Goal: Information Seeking & Learning: Learn about a topic

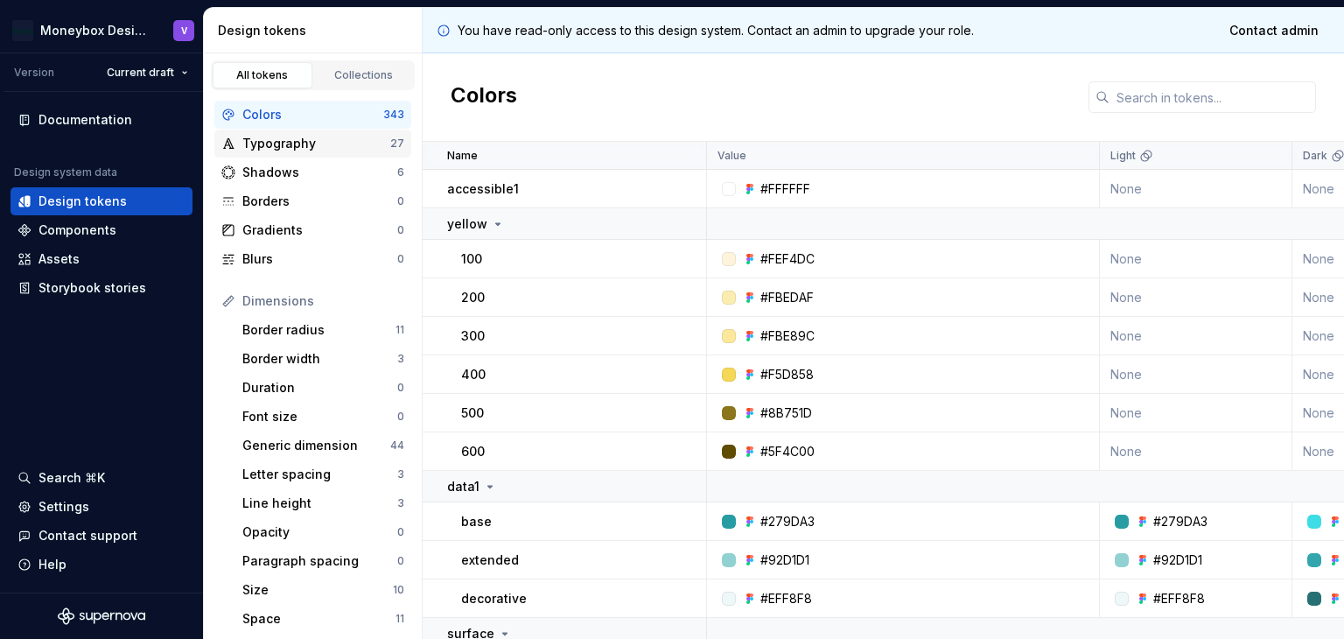
click at [308, 140] on div "Typography" at bounding box center [316, 143] width 148 height 17
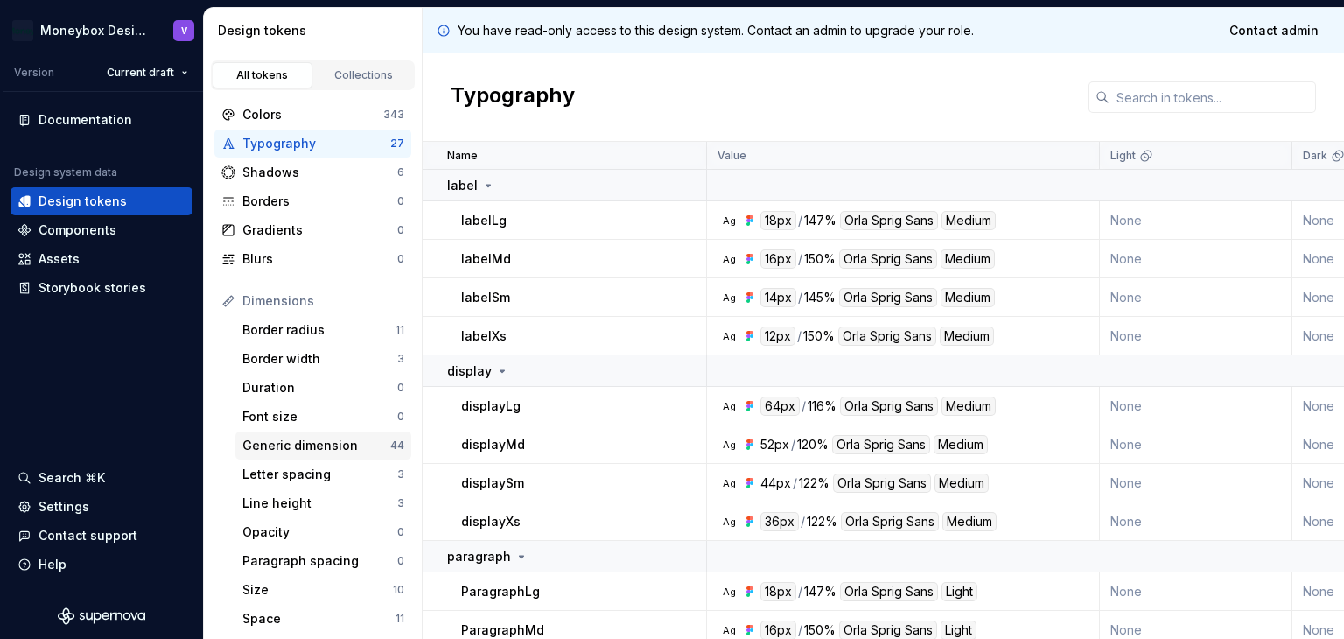
click at [318, 443] on div "Generic dimension" at bounding box center [316, 445] width 148 height 17
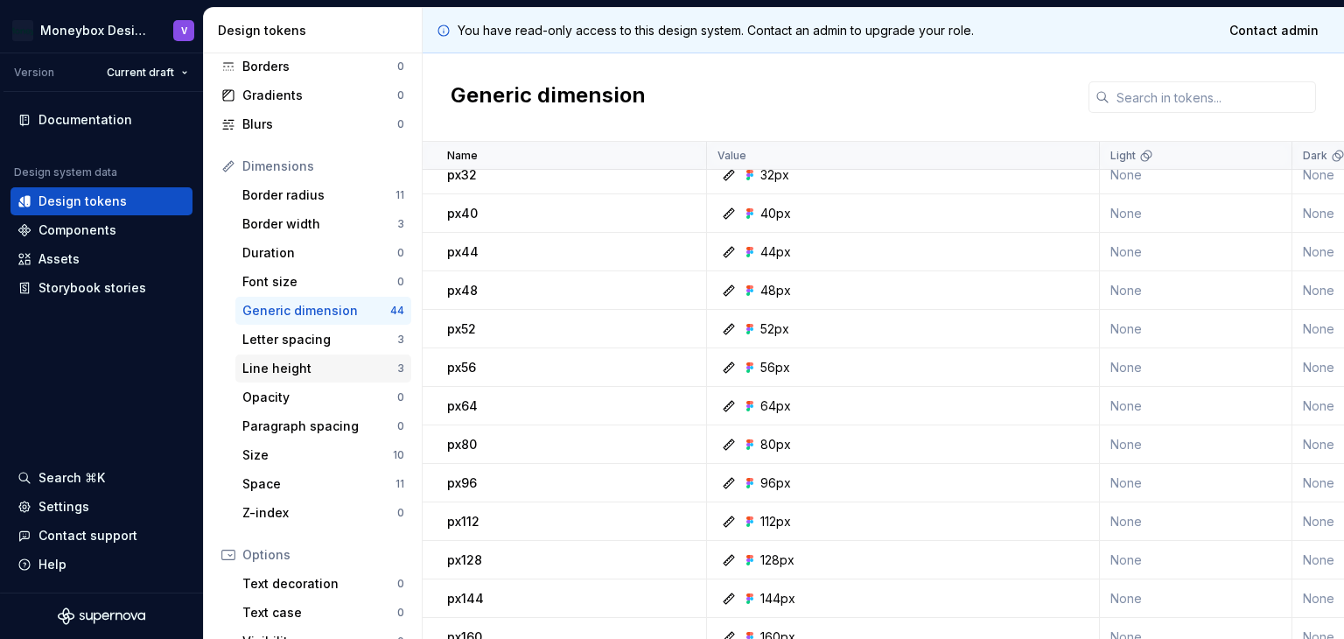
scroll to position [175, 0]
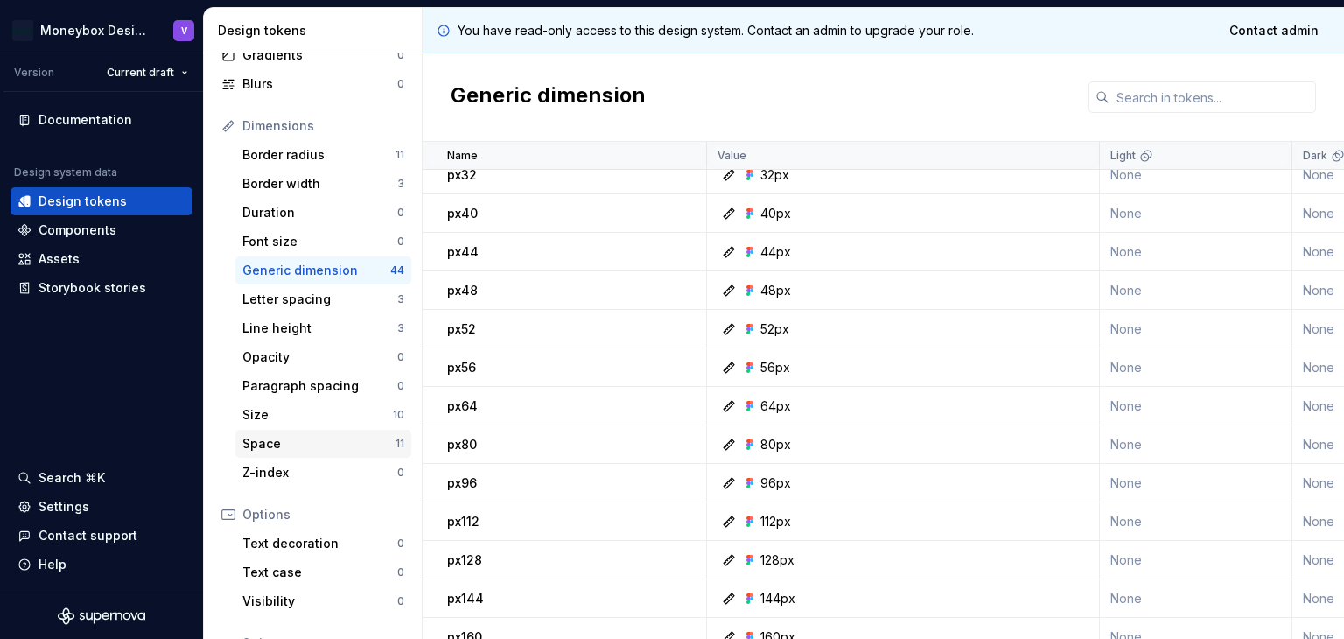
click at [290, 442] on div "Space" at bounding box center [318, 443] width 153 height 17
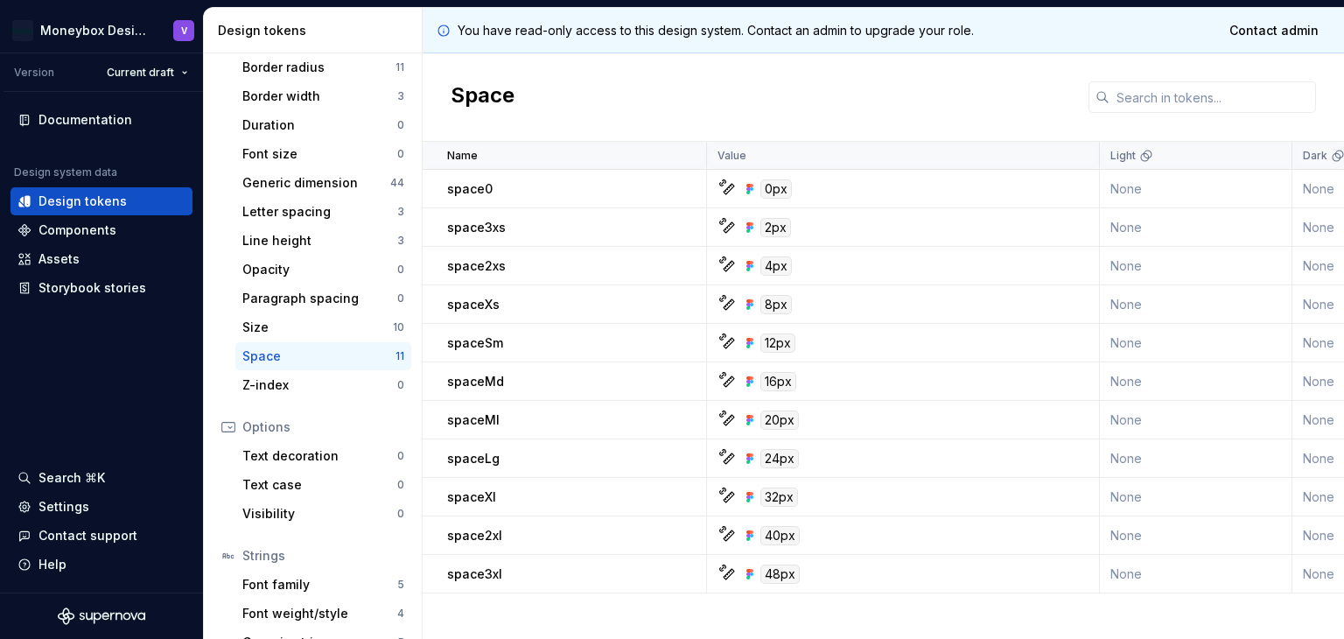
scroll to position [318, 0]
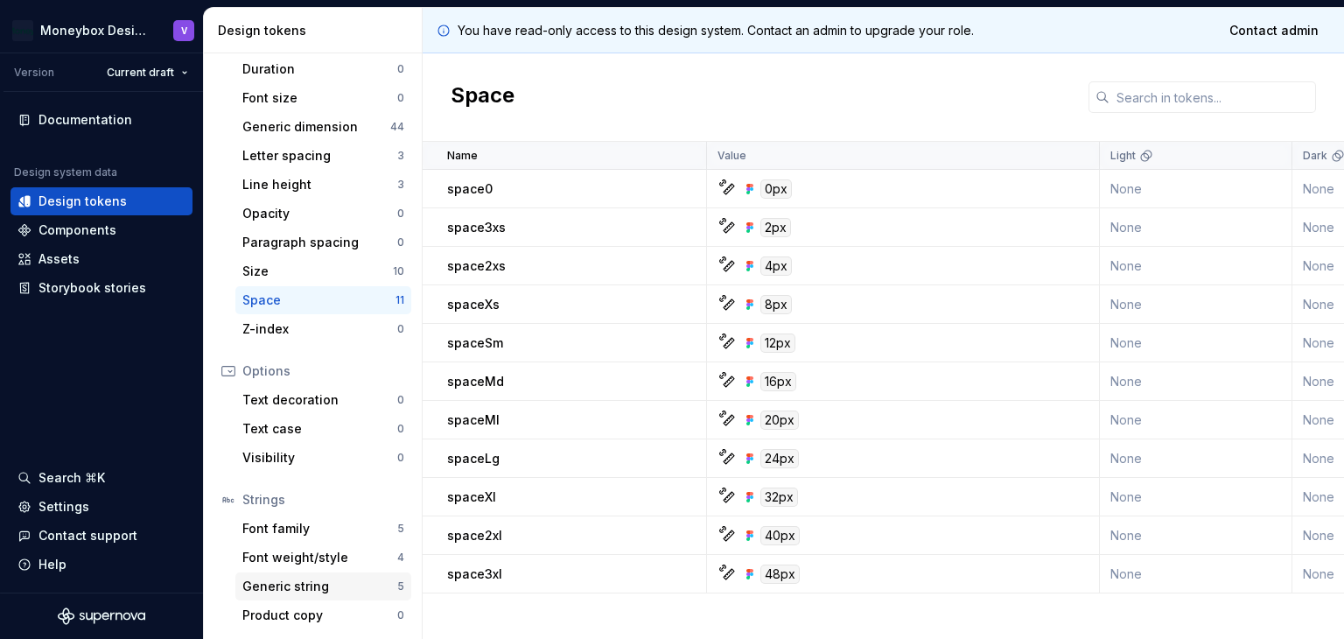
click at [277, 580] on div "Generic string" at bounding box center [319, 585] width 155 height 17
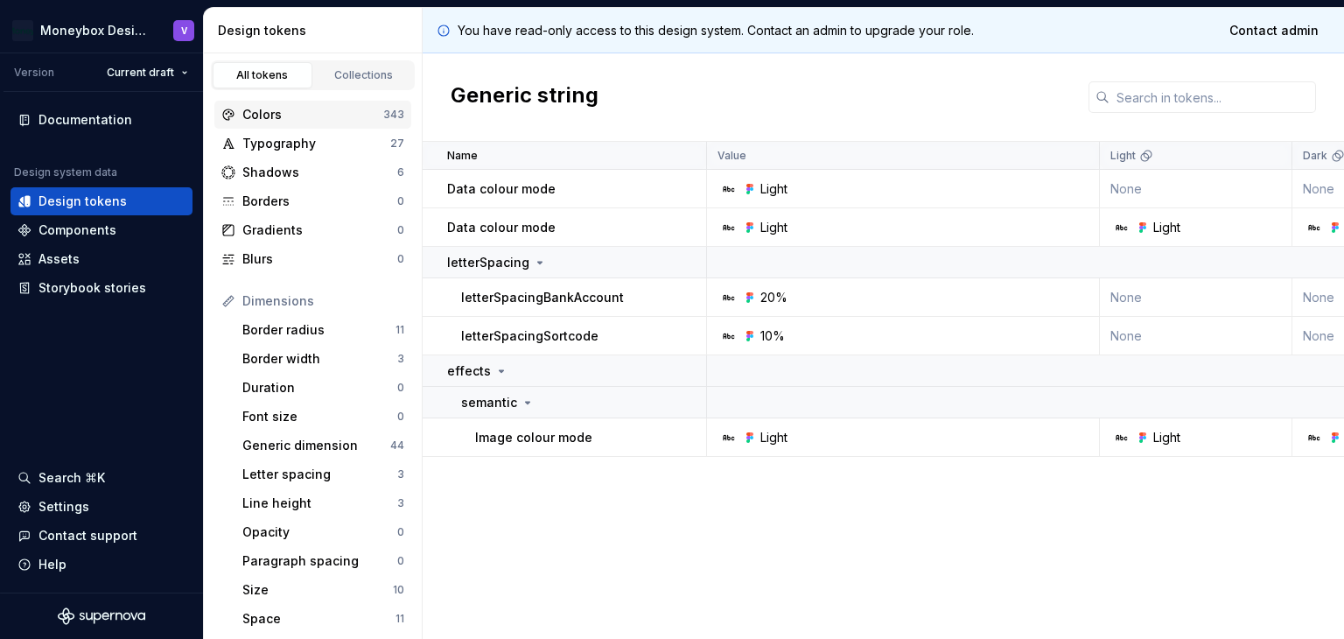
click at [294, 120] on div "Colors" at bounding box center [312, 114] width 141 height 17
